Goal: Transaction & Acquisition: Download file/media

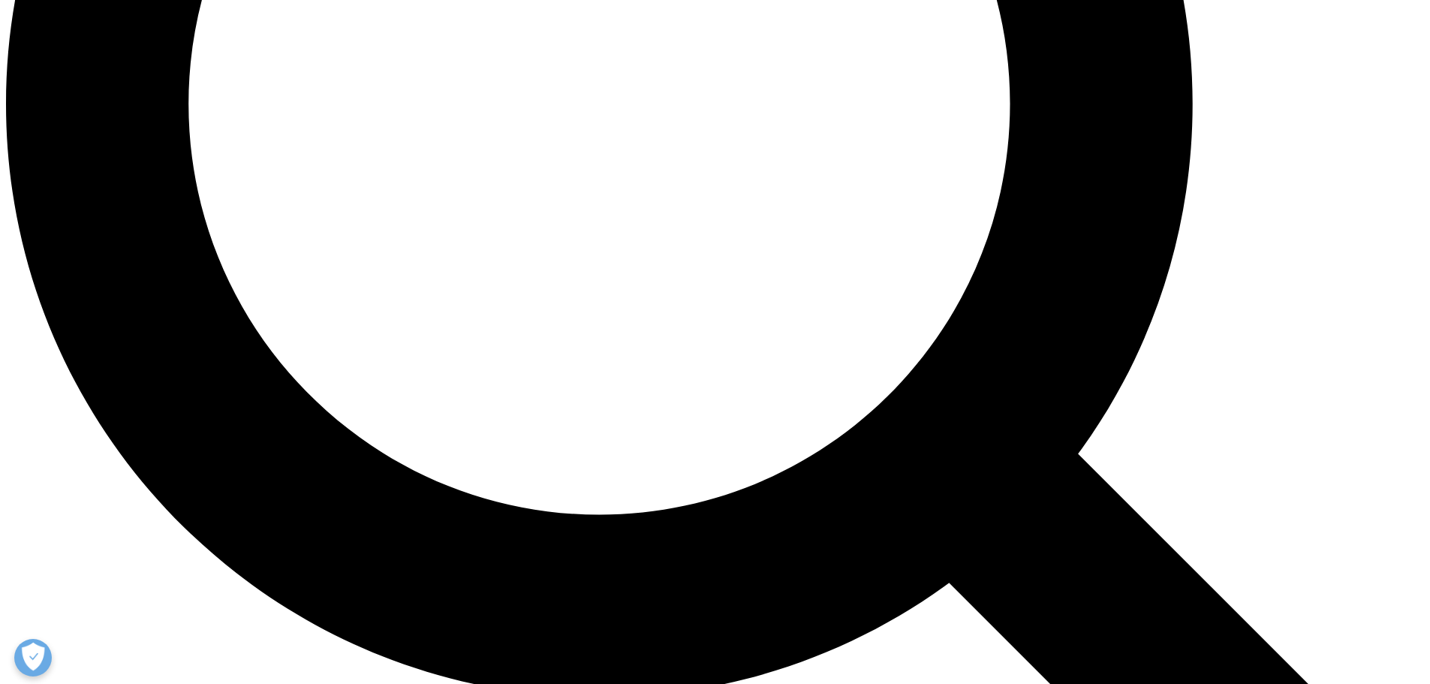
scroll to position [1576, 0]
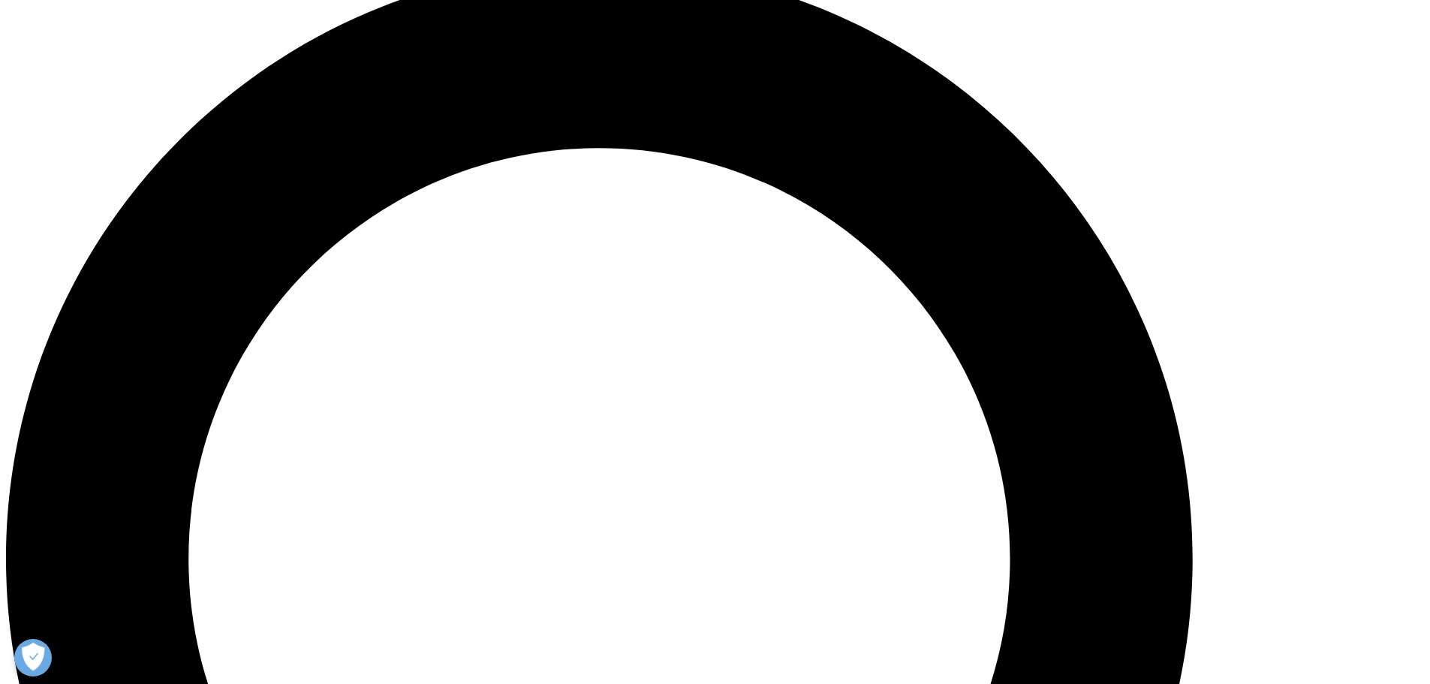
scroll to position [1727, 0]
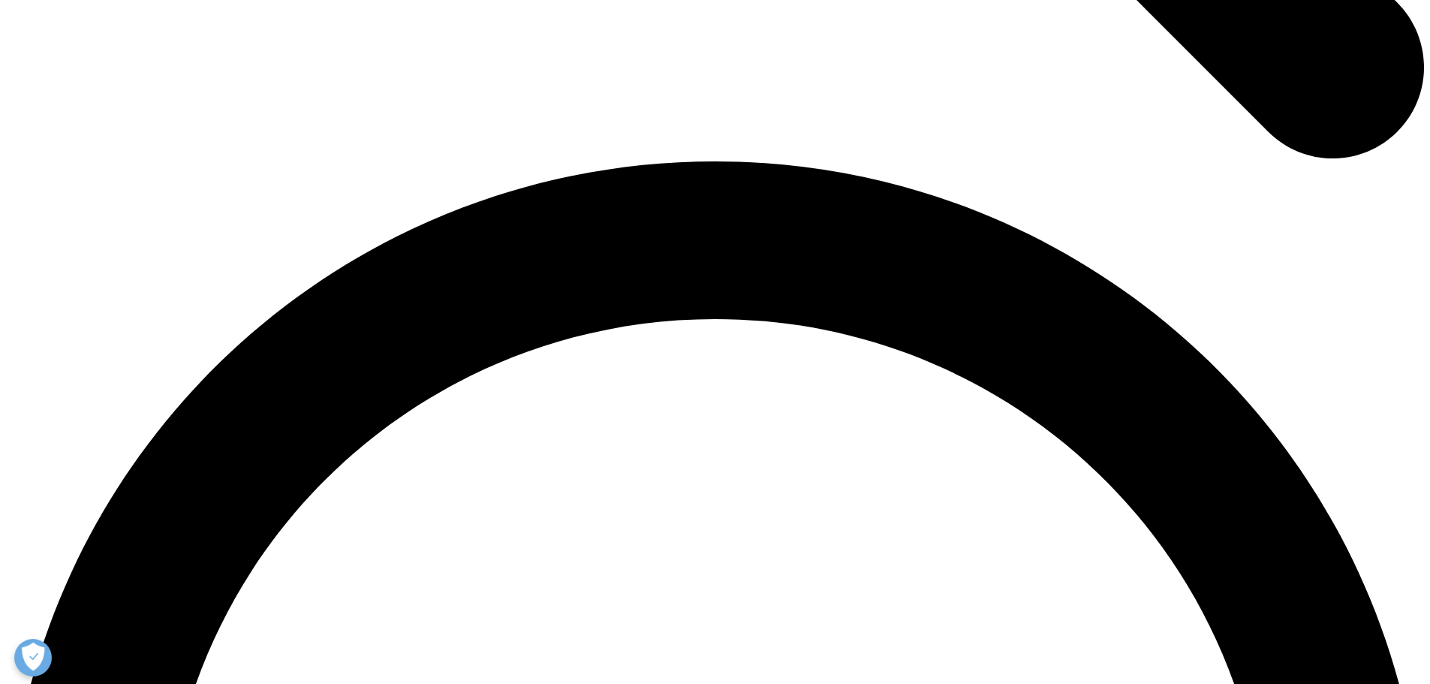
scroll to position [2402, 0]
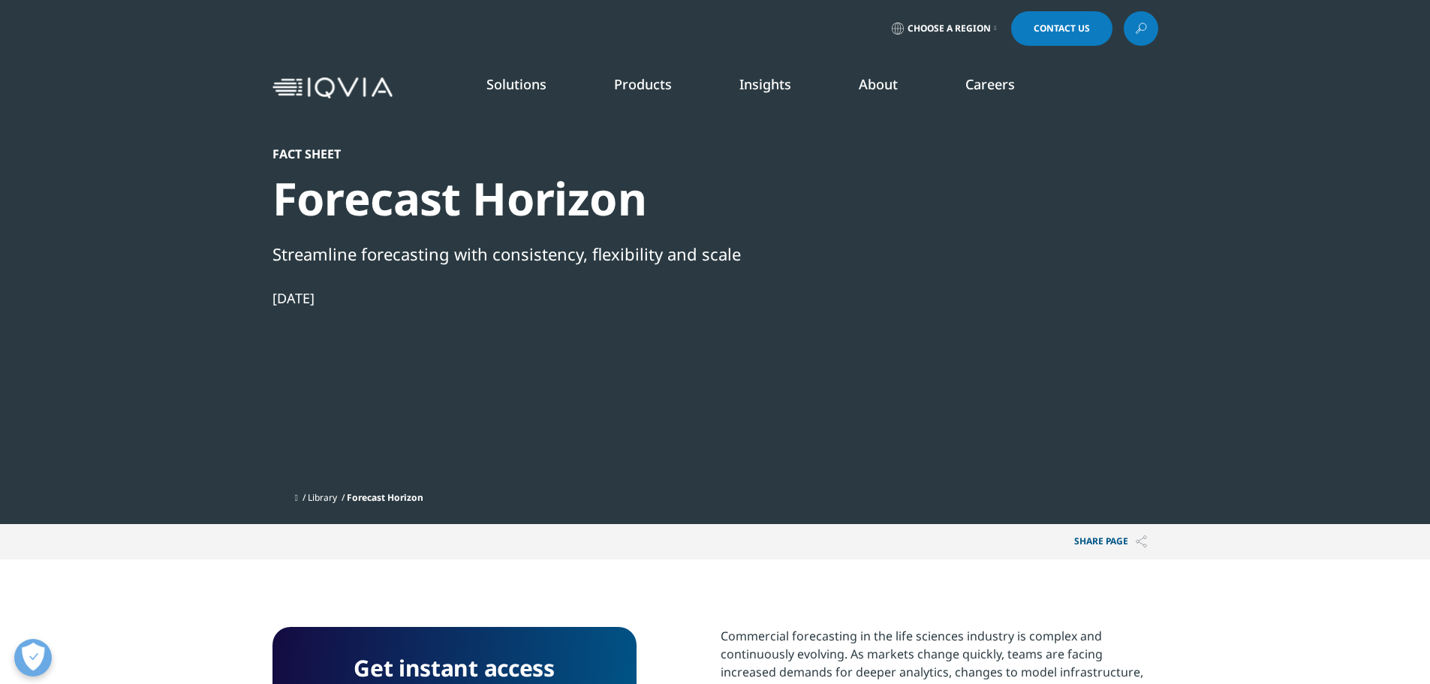
scroll to position [186, 886]
click at [1037, 194] on div at bounding box center [1014, 315] width 290 height 338
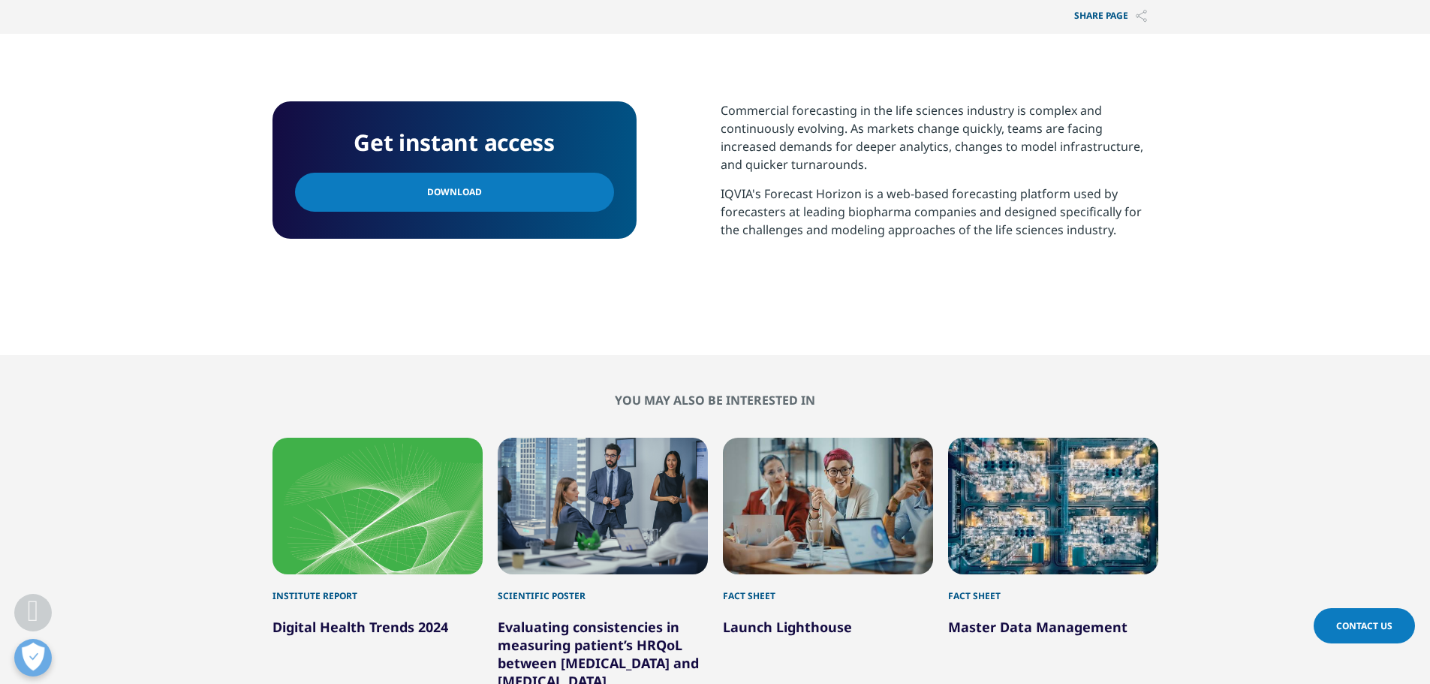
click at [529, 196] on link "Download" at bounding box center [454, 192] width 319 height 39
